Goal: Communication & Community: Answer question/provide support

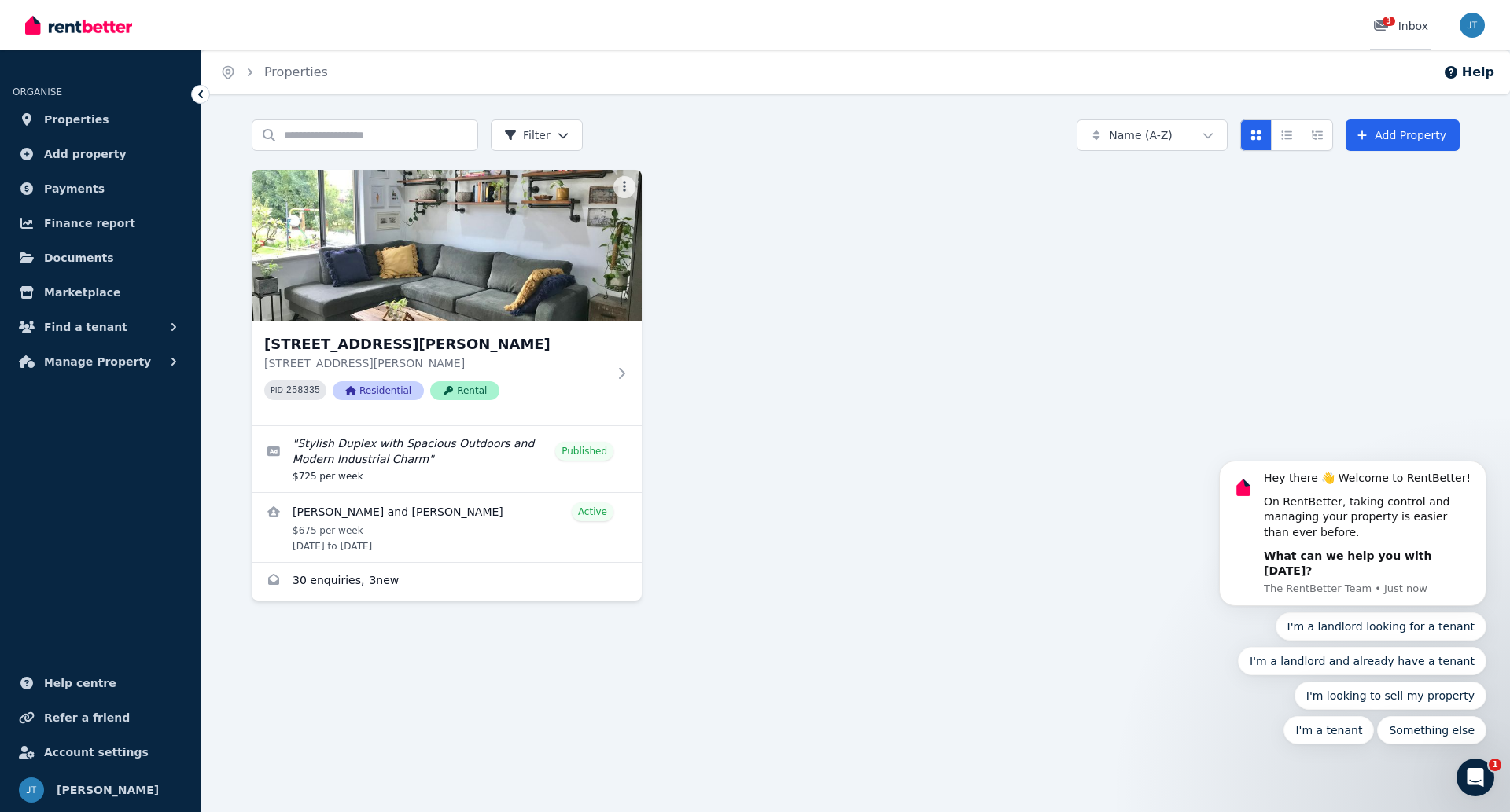
click at [1391, 30] on div "3" at bounding box center [1385, 26] width 25 height 16
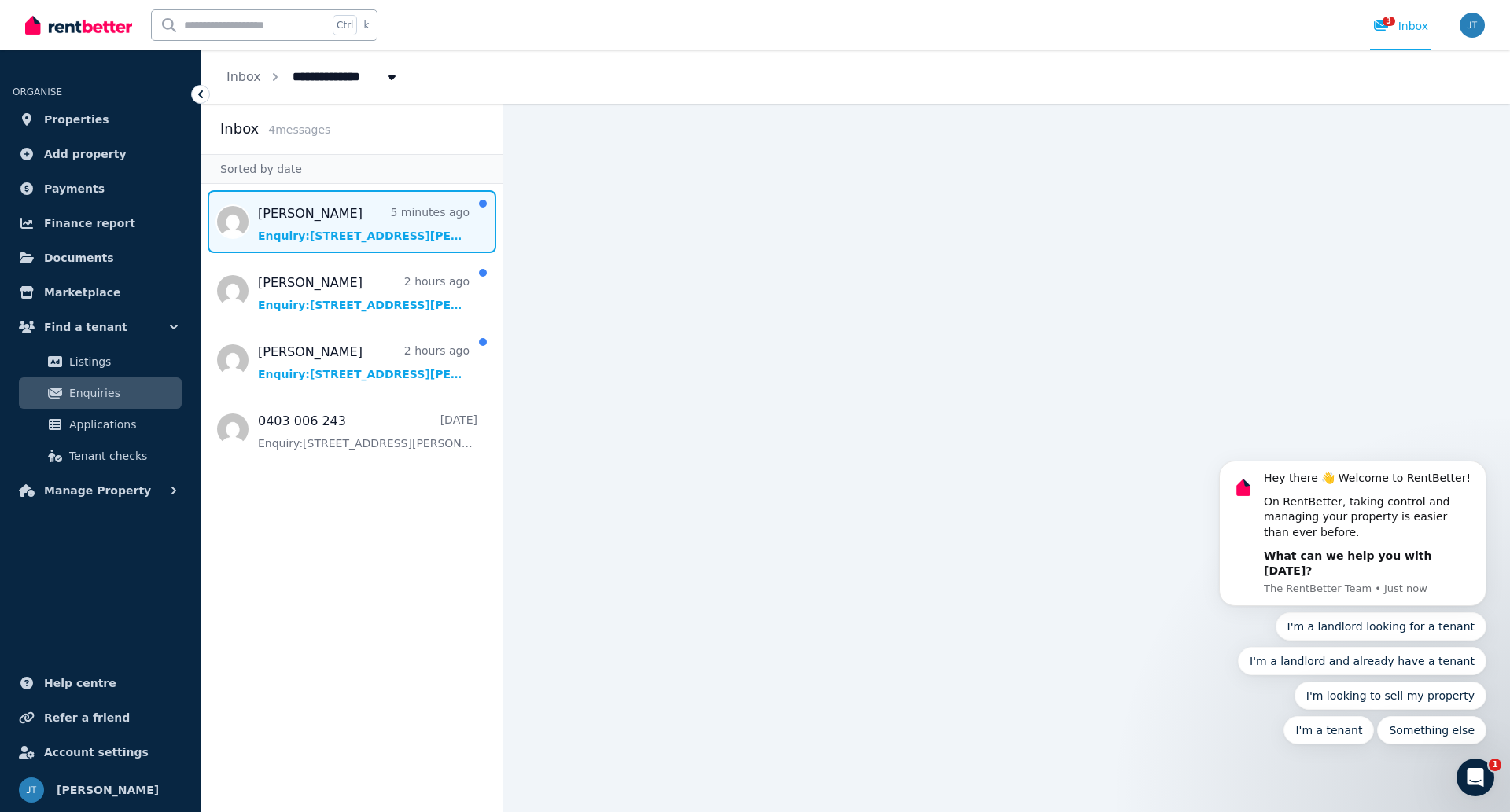
click at [359, 224] on span "Message list" at bounding box center [351, 221] width 301 height 63
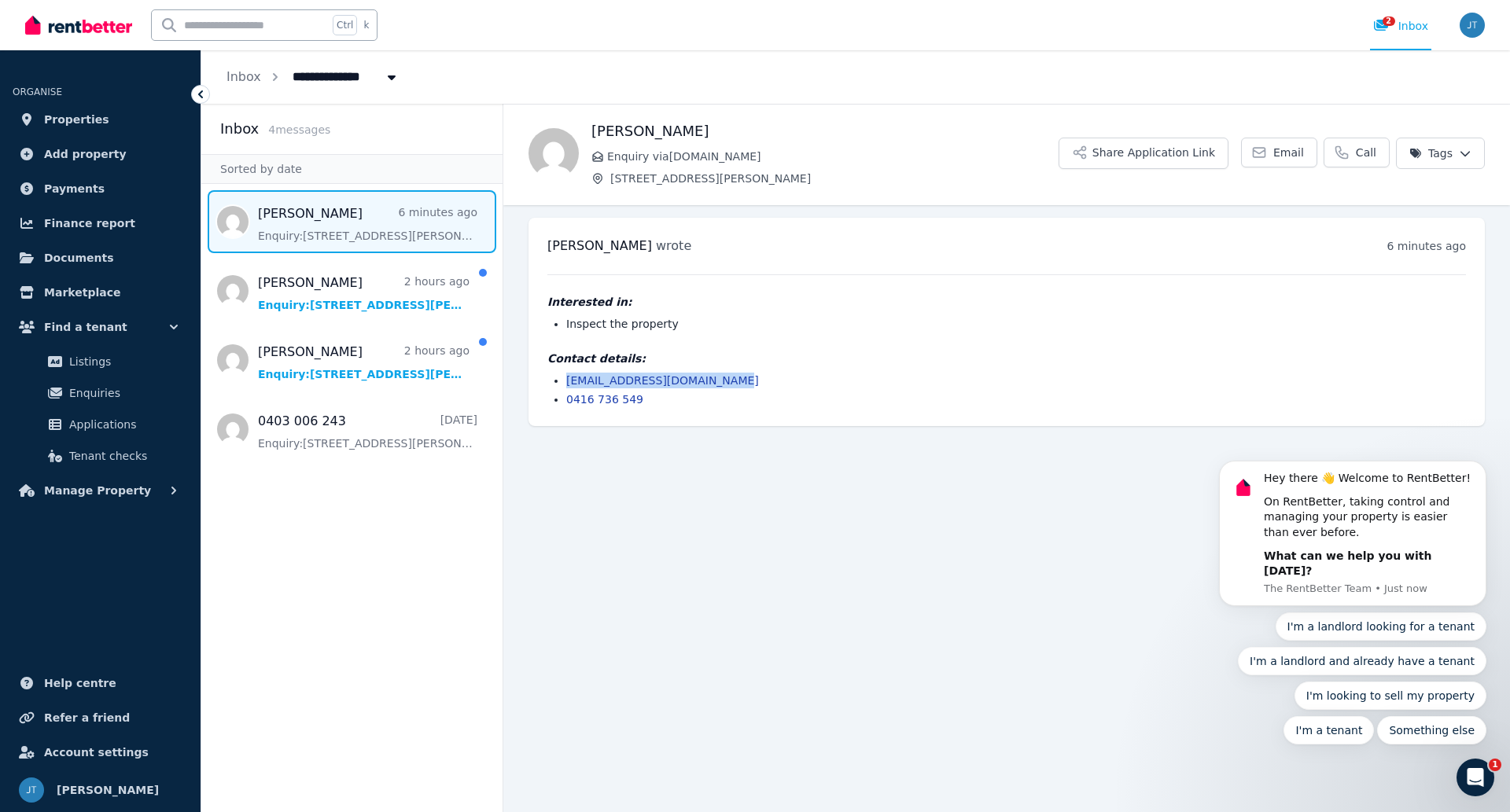
drag, startPoint x: 772, startPoint y: 381, endPoint x: 566, endPoint y: 385, distance: 206.0
click at [566, 385] on ul "[EMAIL_ADDRESS][DOMAIN_NAME] 0416 736 549" at bounding box center [1006, 390] width 919 height 35
copy link "[EMAIL_ADDRESS][DOMAIN_NAME]"
click at [1280, 154] on span "Email" at bounding box center [1288, 153] width 31 height 16
